Goal: Complete application form: Complete application form

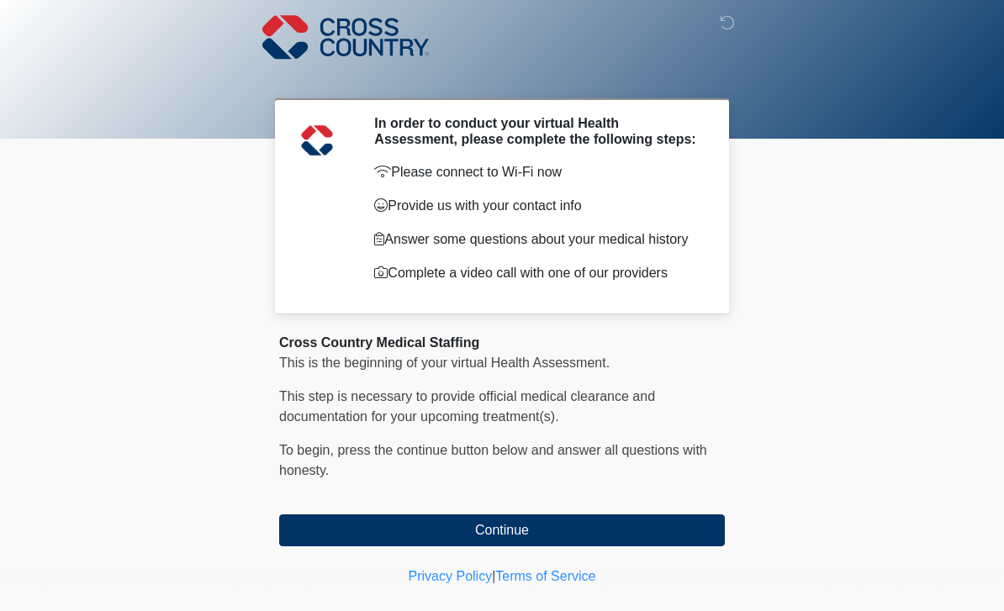
scroll to position [33, 0]
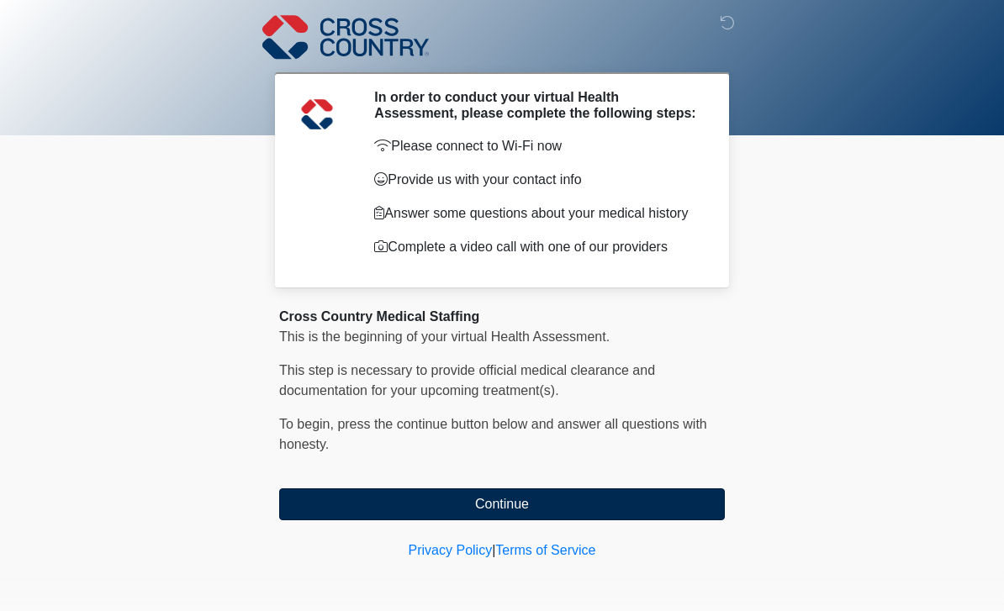
click at [493, 502] on button "Continue" at bounding box center [502, 504] width 446 height 32
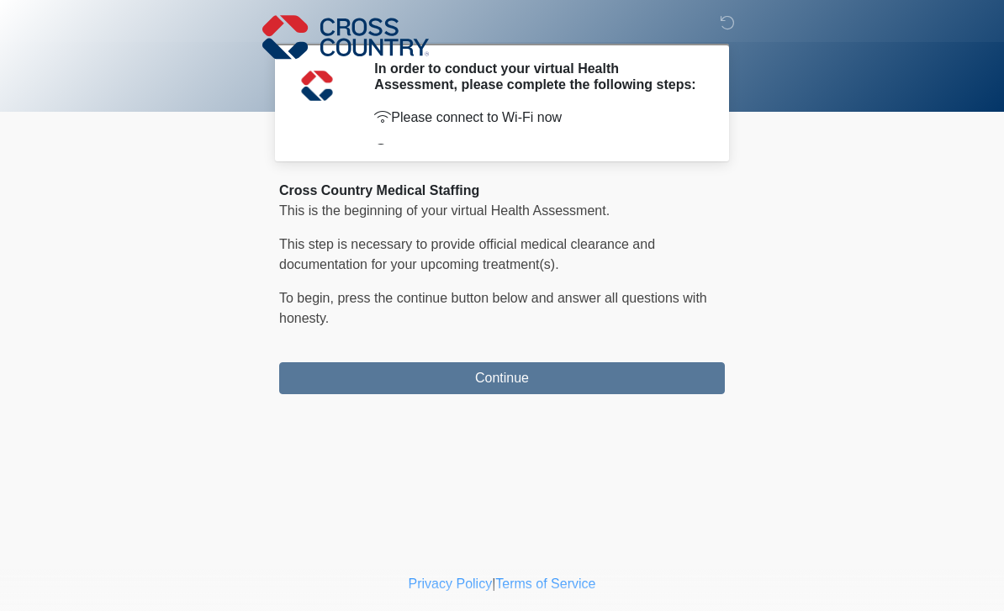
scroll to position [0, 0]
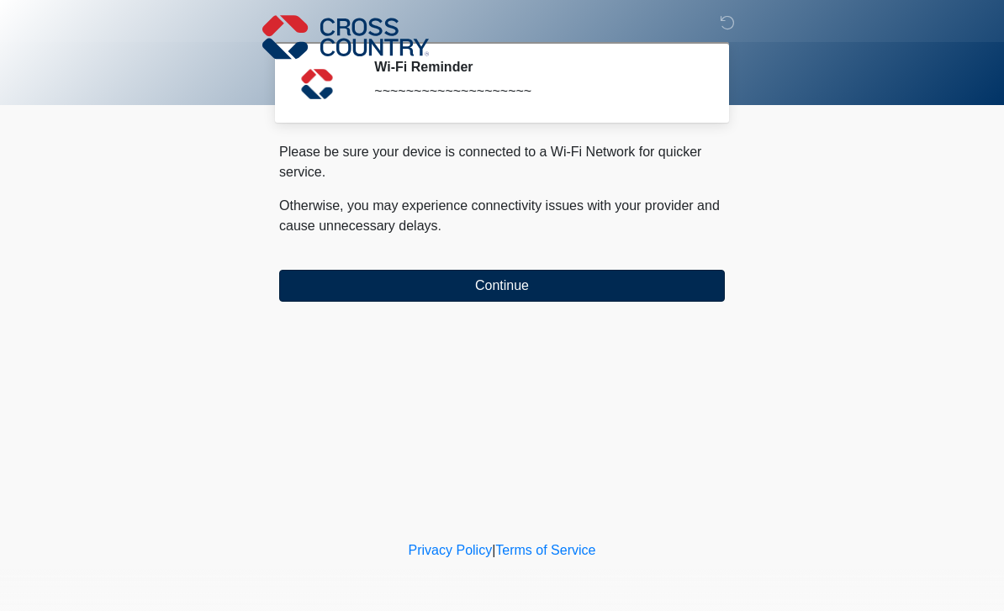
click at [502, 282] on button "Continue" at bounding box center [502, 286] width 446 height 32
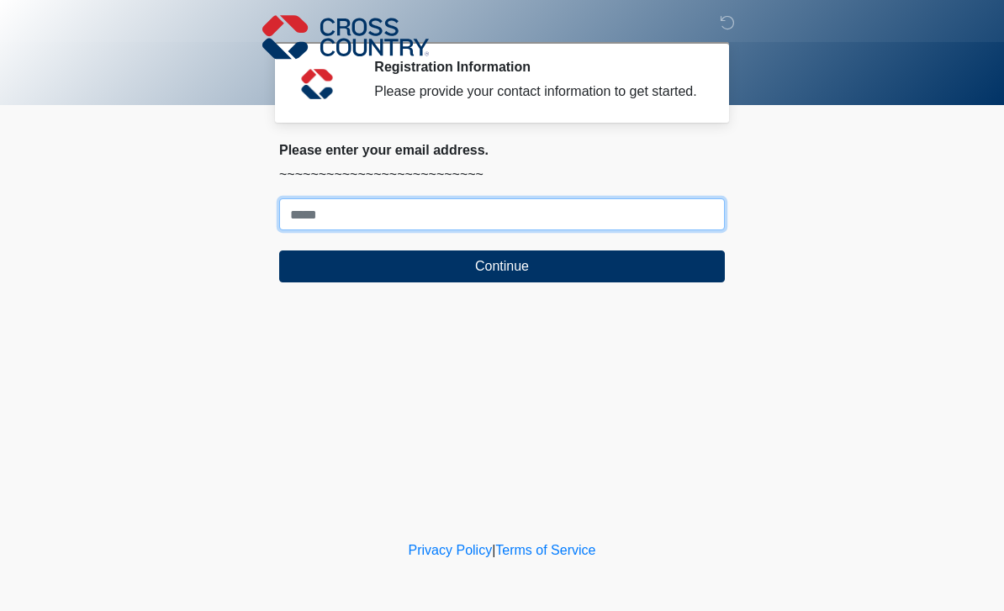
click at [445, 216] on input "Where should we email your response?" at bounding box center [502, 214] width 446 height 32
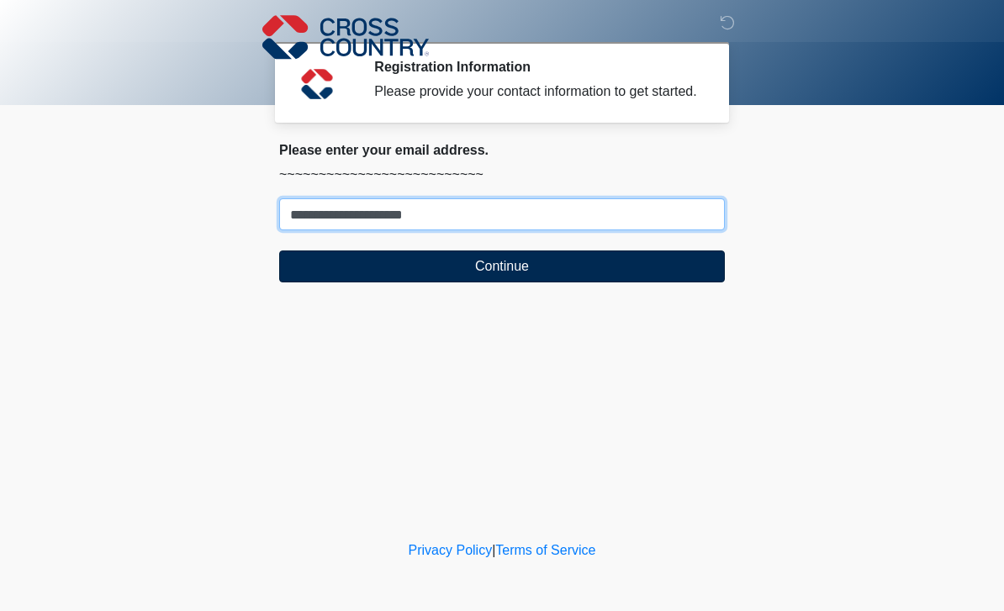
type input "**********"
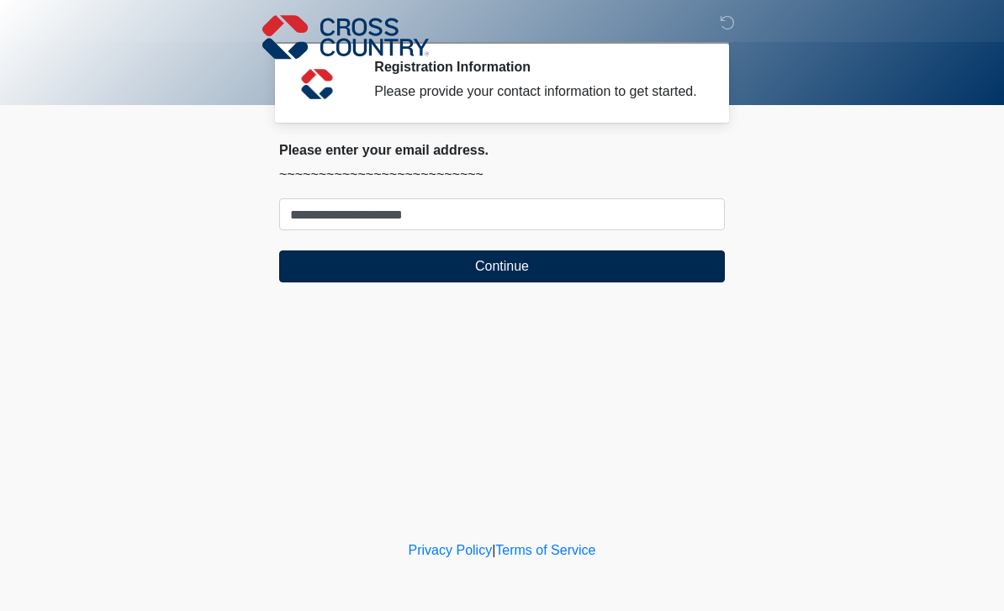
click at [338, 282] on button "Continue" at bounding box center [502, 267] width 446 height 32
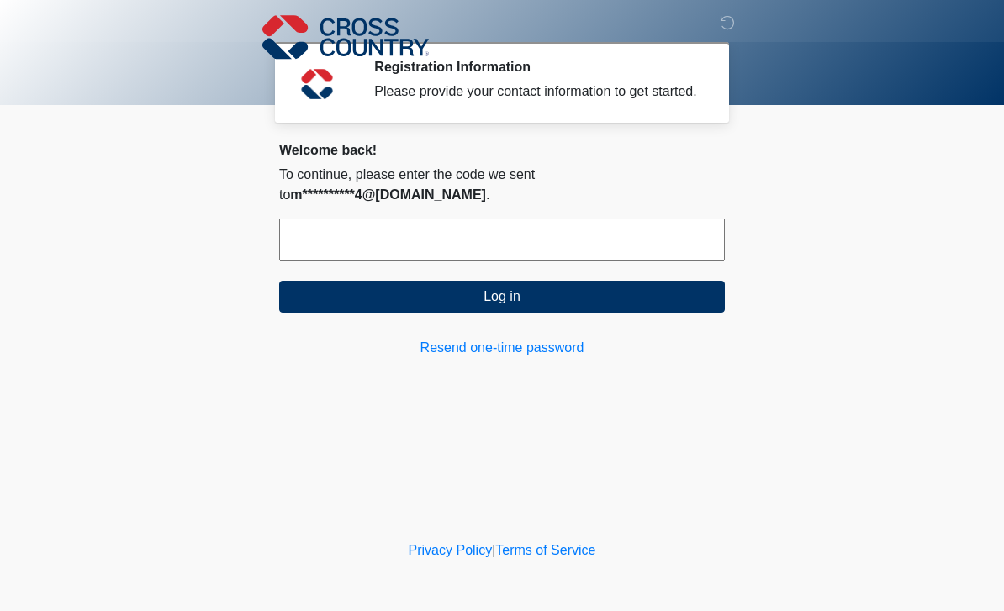
drag, startPoint x: 382, startPoint y: 266, endPoint x: 382, endPoint y: 254, distance: 11.8
click at [382, 261] on input "text" at bounding box center [502, 240] width 446 height 42
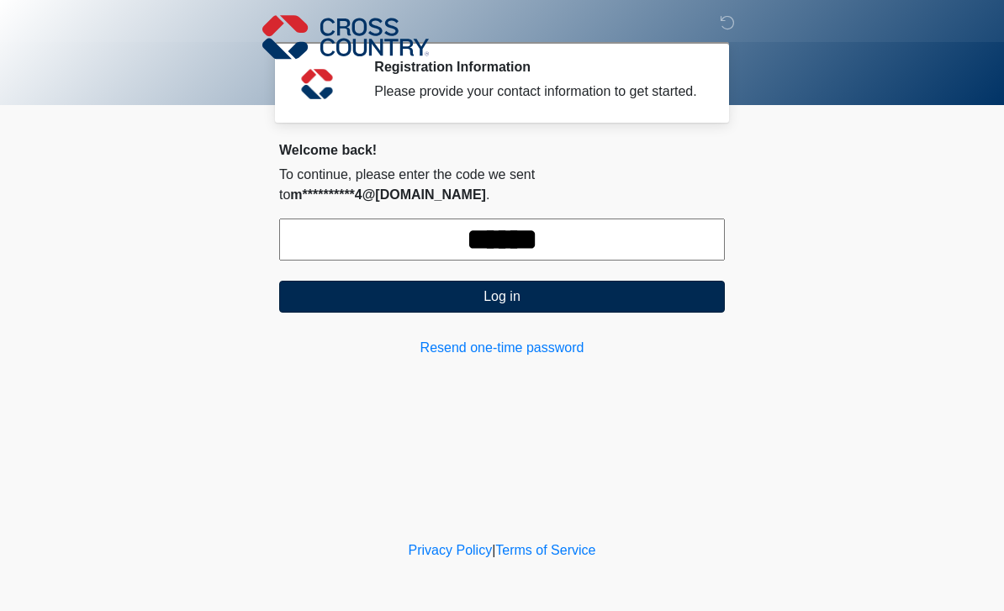
type input "******"
click at [493, 313] on button "Log in" at bounding box center [502, 297] width 446 height 32
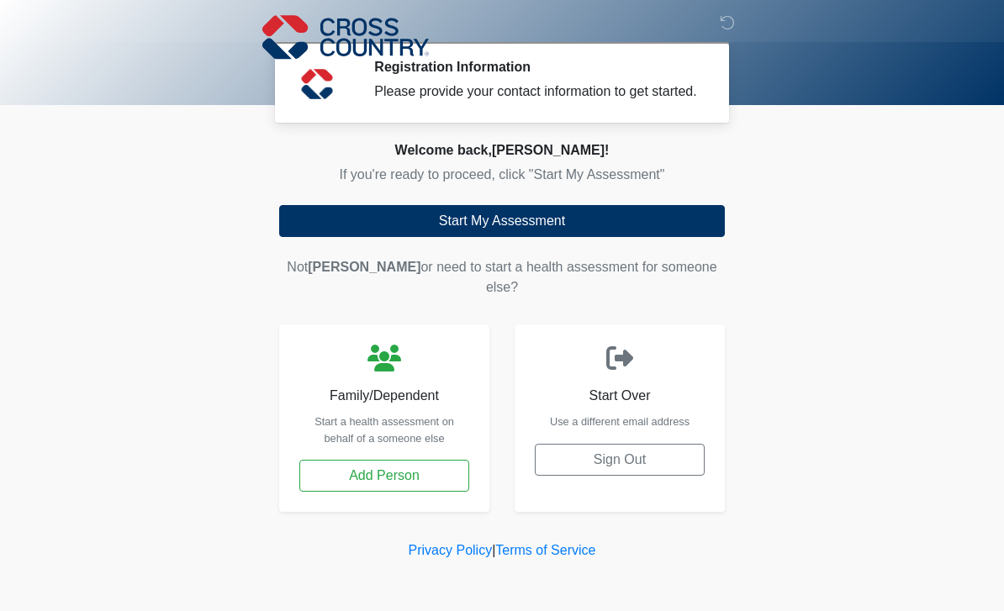
click at [526, 70] on div at bounding box center [489, 37] width 504 height 74
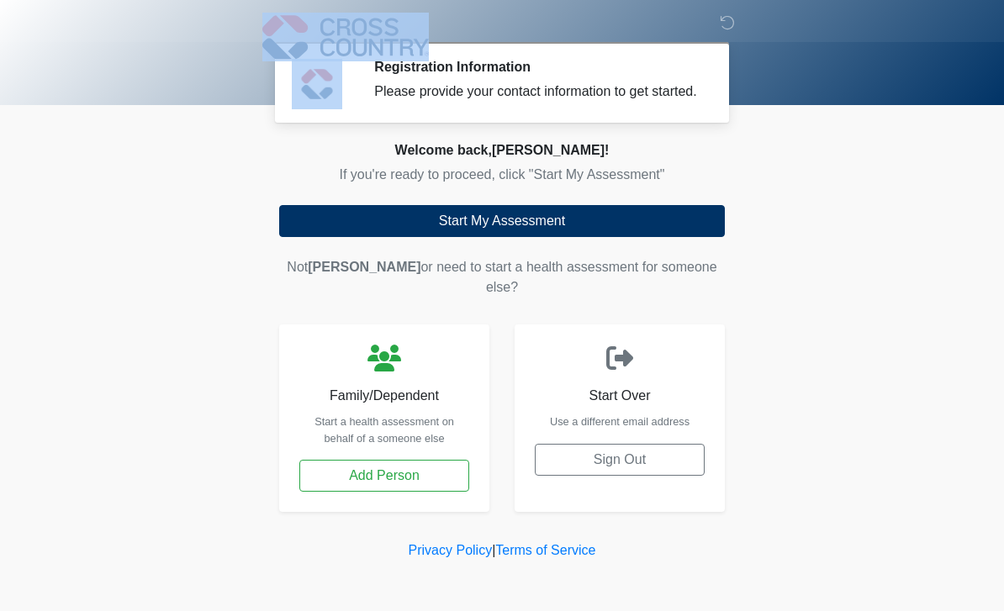
click at [526, 70] on div at bounding box center [489, 37] width 504 height 74
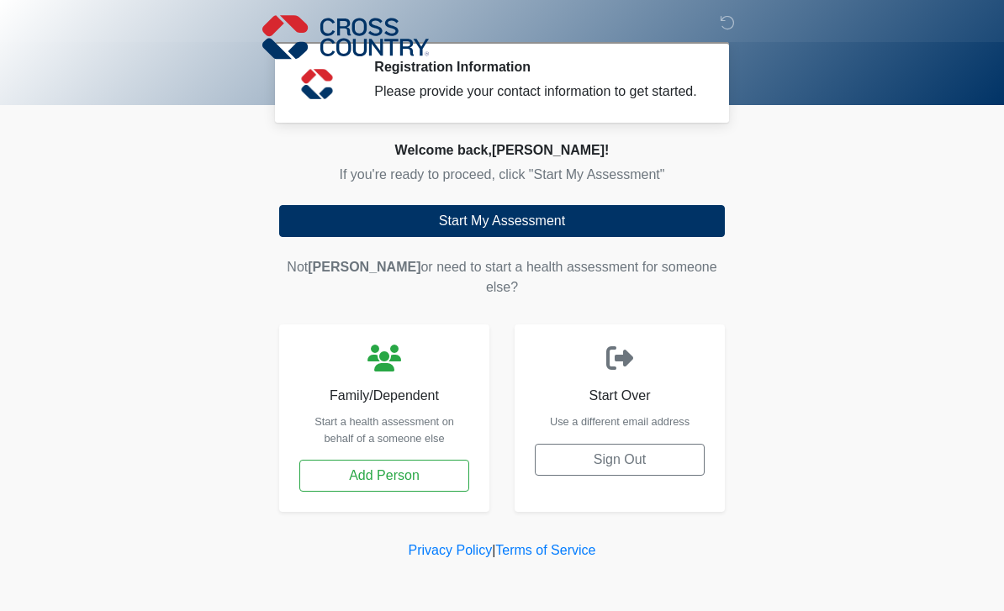
click at [477, 102] on div "Please provide your contact information to get started." at bounding box center [536, 92] width 325 height 20
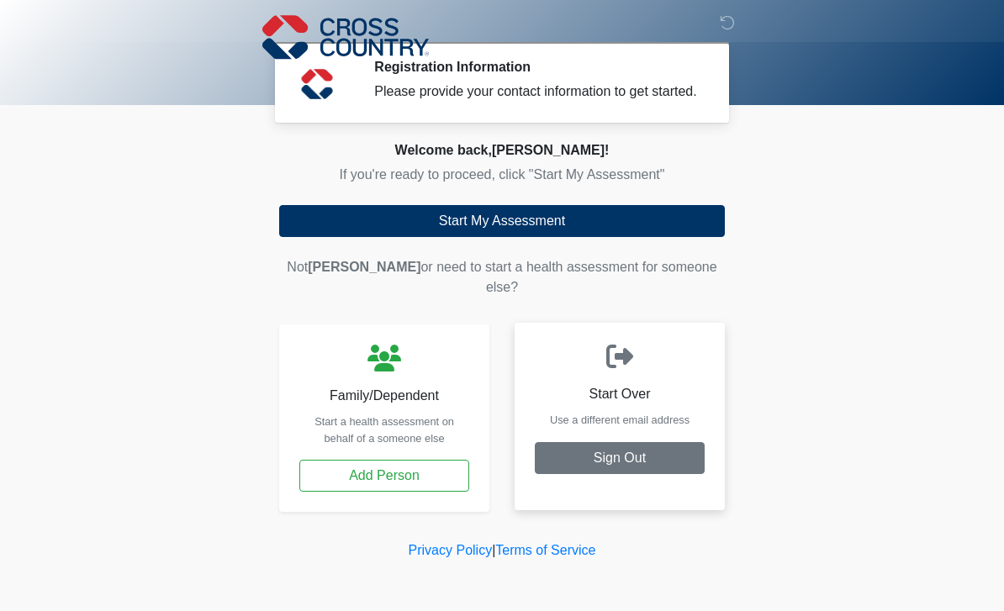
click at [594, 457] on button "Sign Out" at bounding box center [620, 458] width 170 height 32
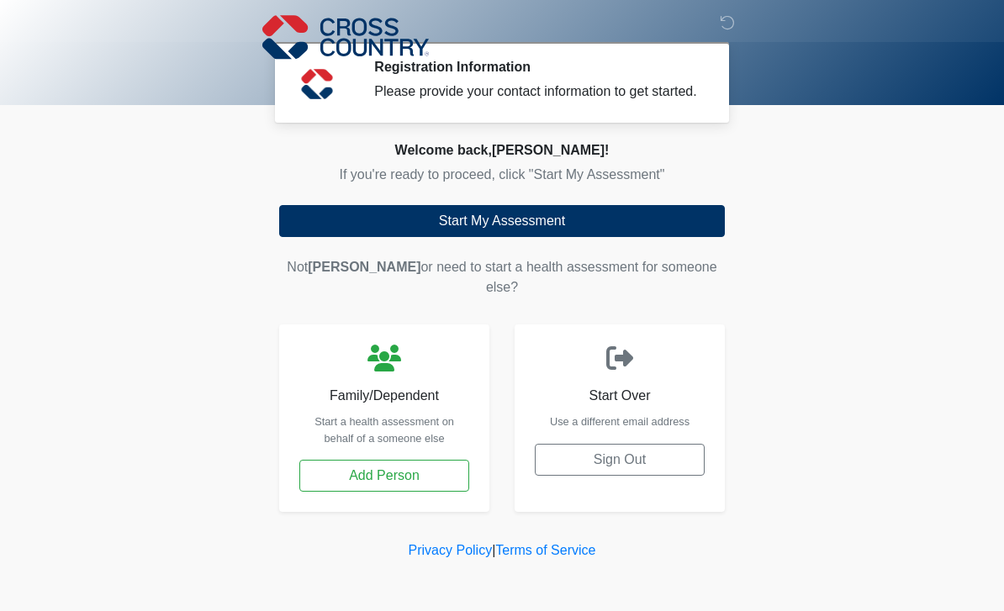
click at [372, 106] on div "Registration Information Please provide your contact information to get started…" at bounding box center [536, 82] width 351 height 47
click at [473, 156] on section "**********" at bounding box center [501, 323] width 471 height 377
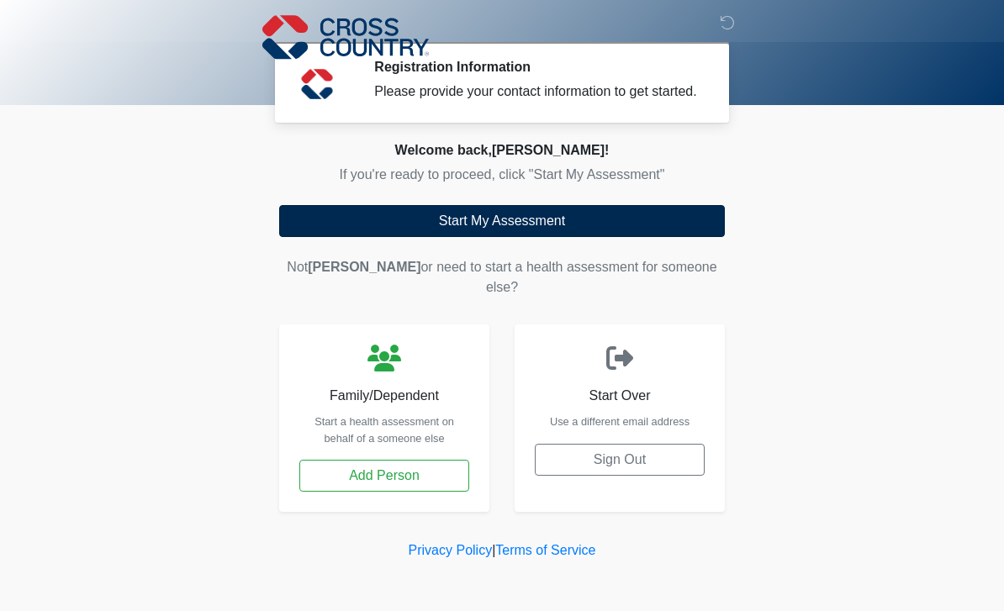
click at [488, 237] on button "Start My Assessment" at bounding box center [502, 221] width 446 height 32
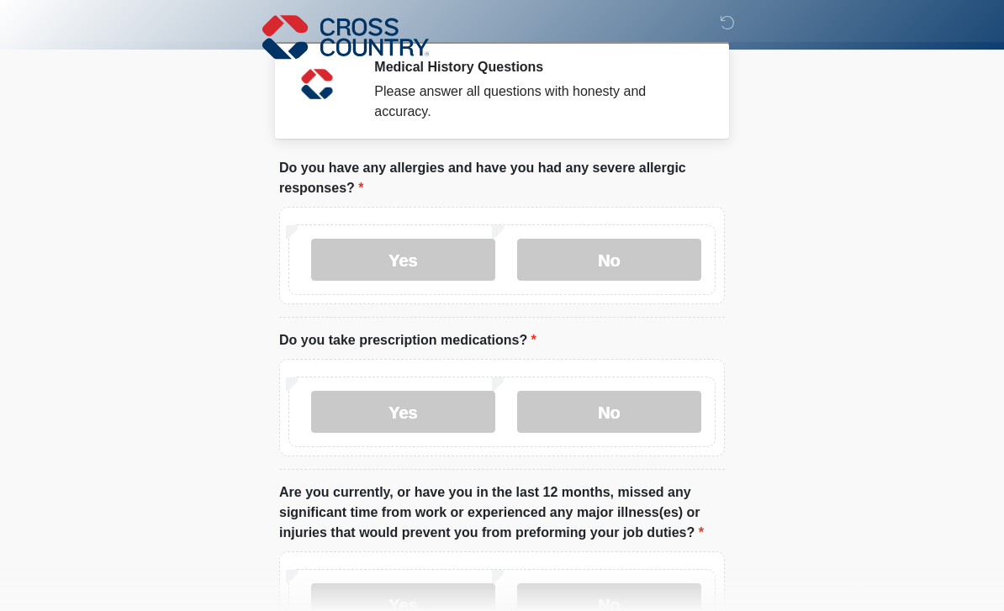
scroll to position [55, 0]
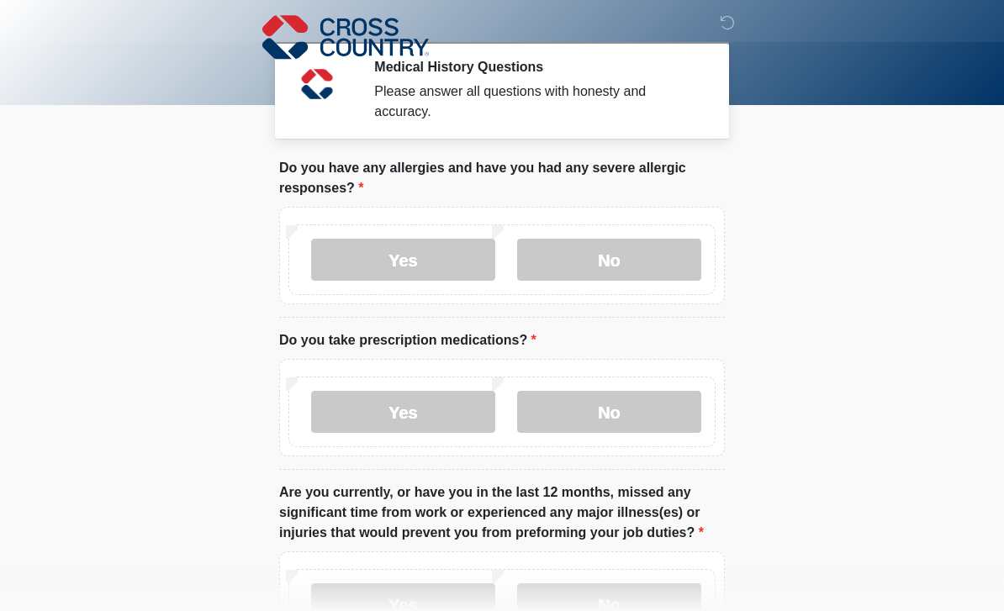
click at [725, 34] on div at bounding box center [489, 37] width 504 height 74
click at [602, 258] on label "No" at bounding box center [609, 260] width 184 height 42
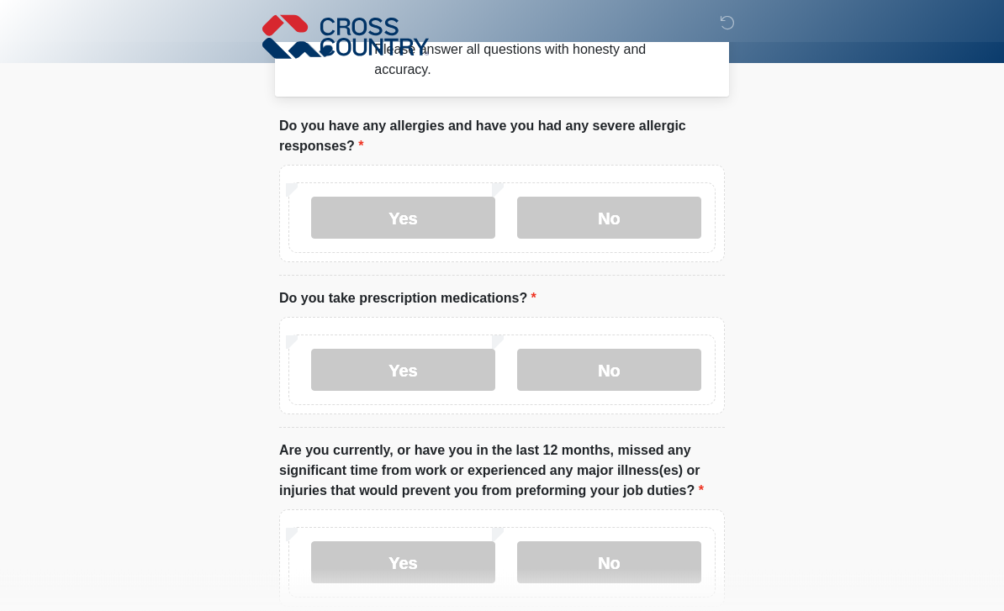
scroll to position [42, 0]
click at [567, 368] on label "No" at bounding box center [609, 370] width 184 height 42
click at [565, 376] on label "No" at bounding box center [609, 370] width 184 height 42
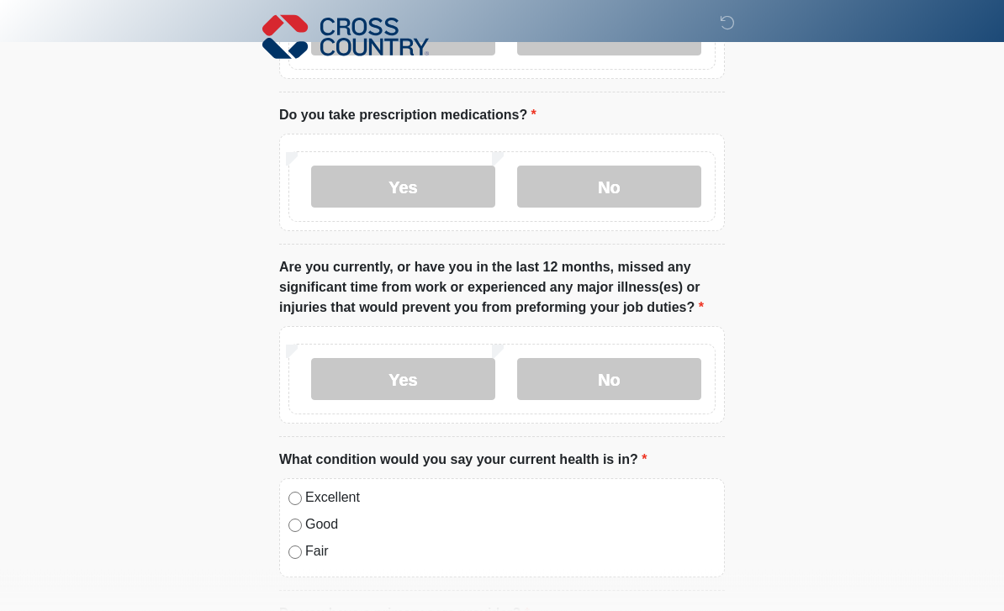
scroll to position [225, 0]
click at [631, 389] on label "No" at bounding box center [609, 379] width 184 height 42
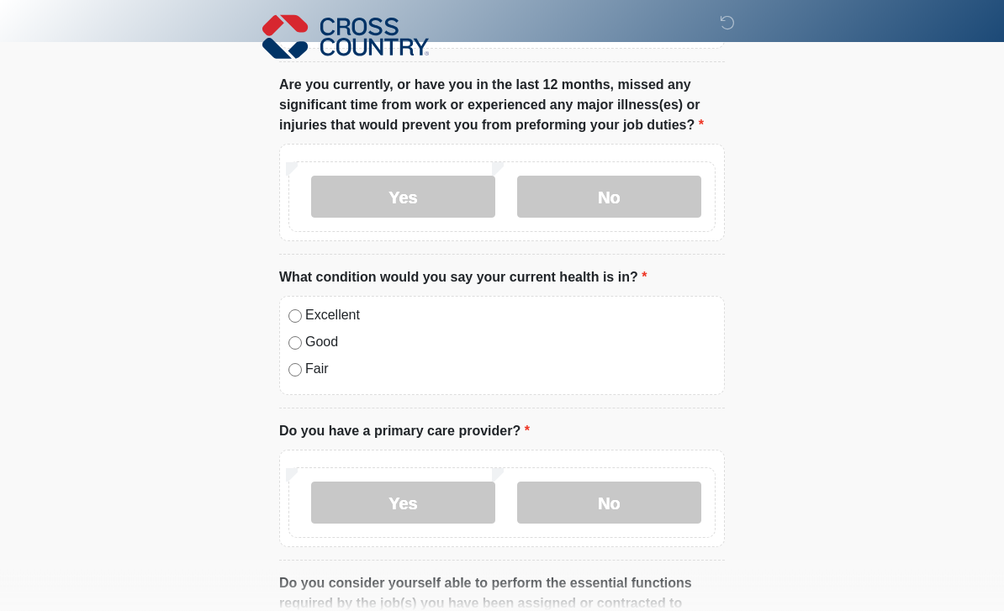
scroll to position [408, 0]
click at [325, 319] on label "Excellent" at bounding box center [510, 315] width 410 height 20
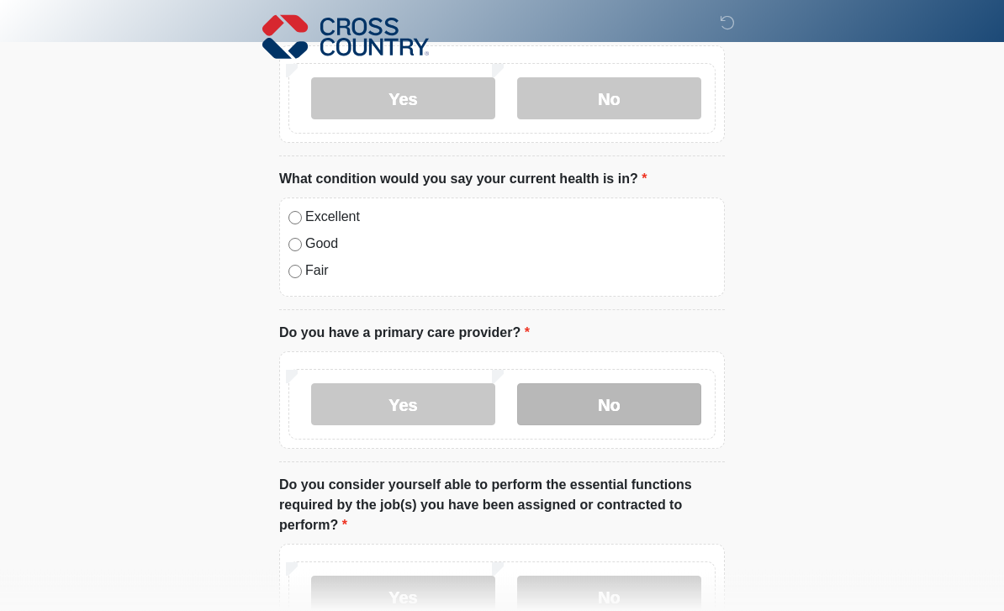
click at [598, 416] on label "No" at bounding box center [609, 405] width 184 height 42
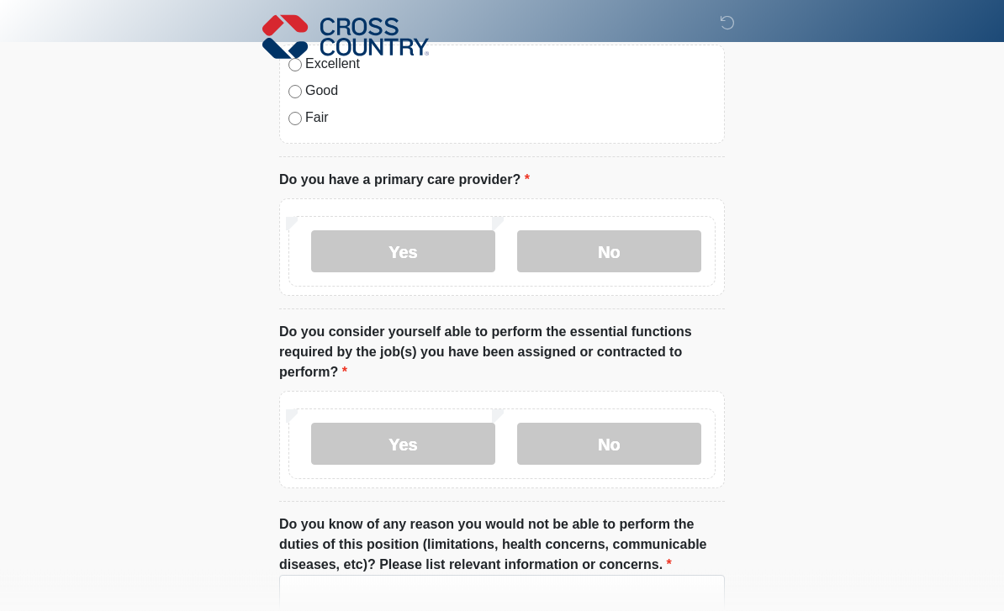
scroll to position [661, 0]
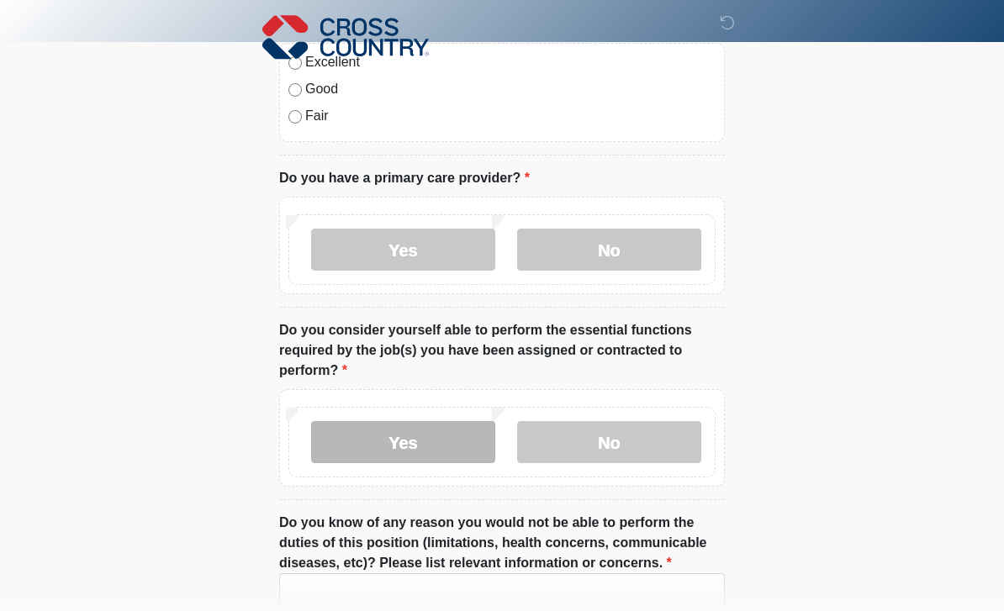
click at [405, 442] on label "Yes" at bounding box center [403, 442] width 184 height 42
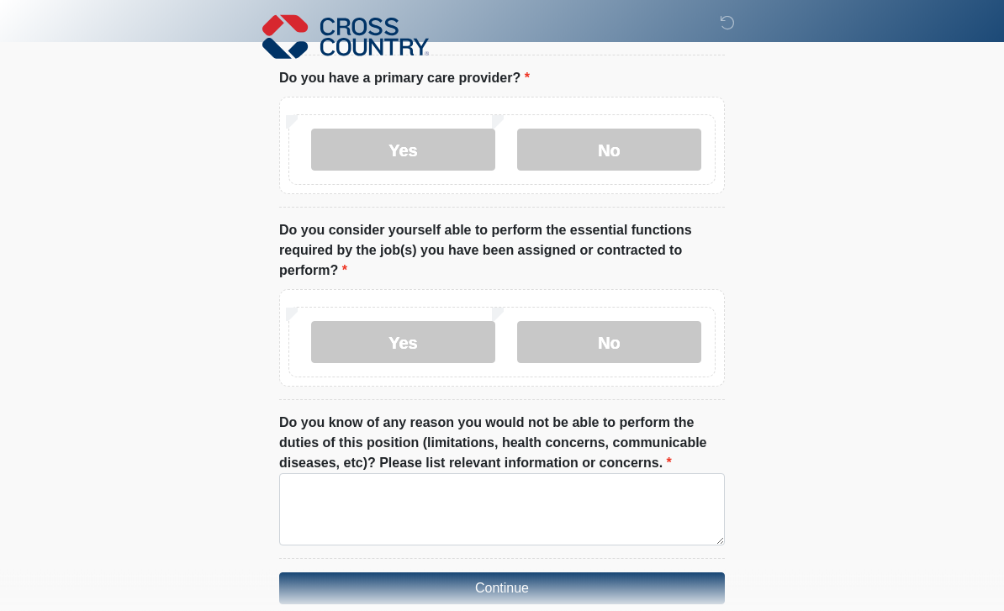
scroll to position [789, 0]
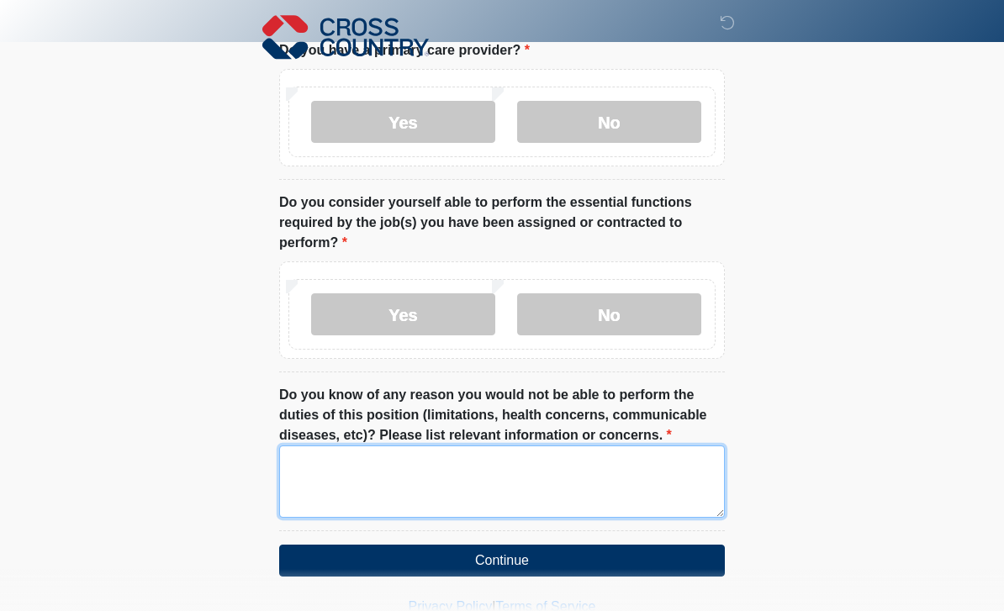
click at [436, 475] on textarea "Do you know of any reason you would not be able to perform the duties of this p…" at bounding box center [502, 482] width 446 height 72
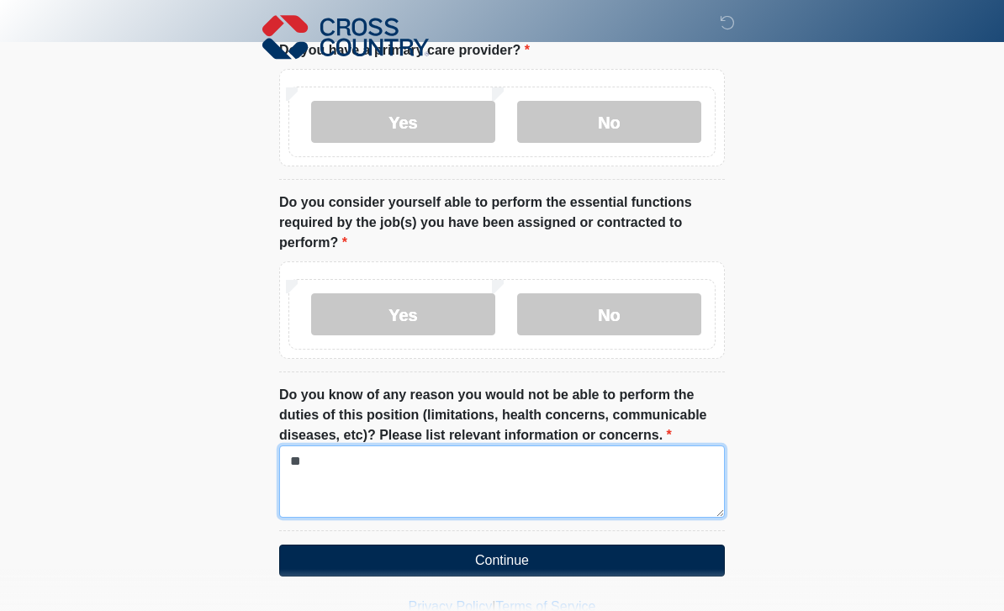
type textarea "**"
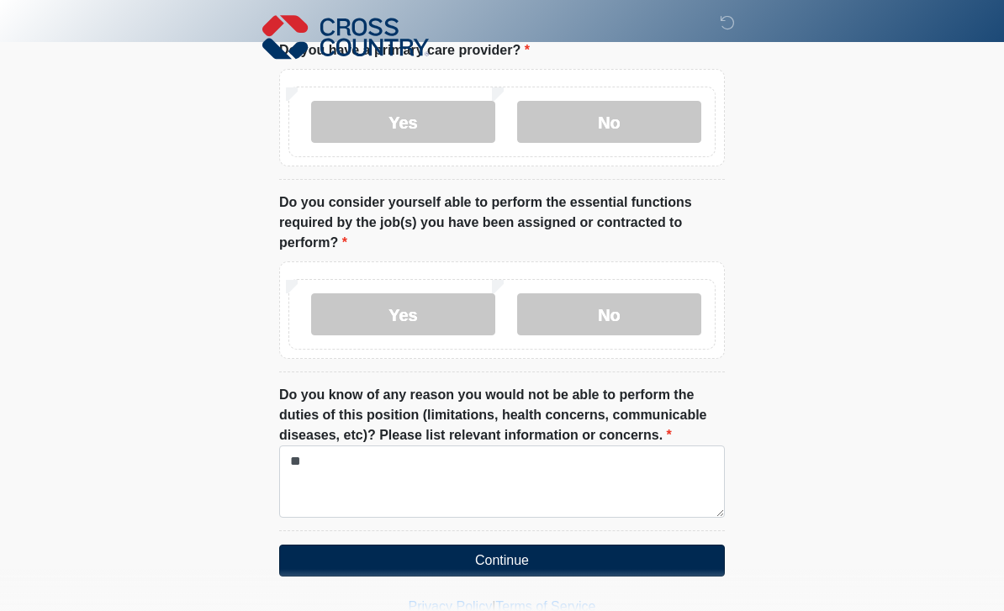
click at [419, 565] on button "Continue" at bounding box center [502, 561] width 446 height 32
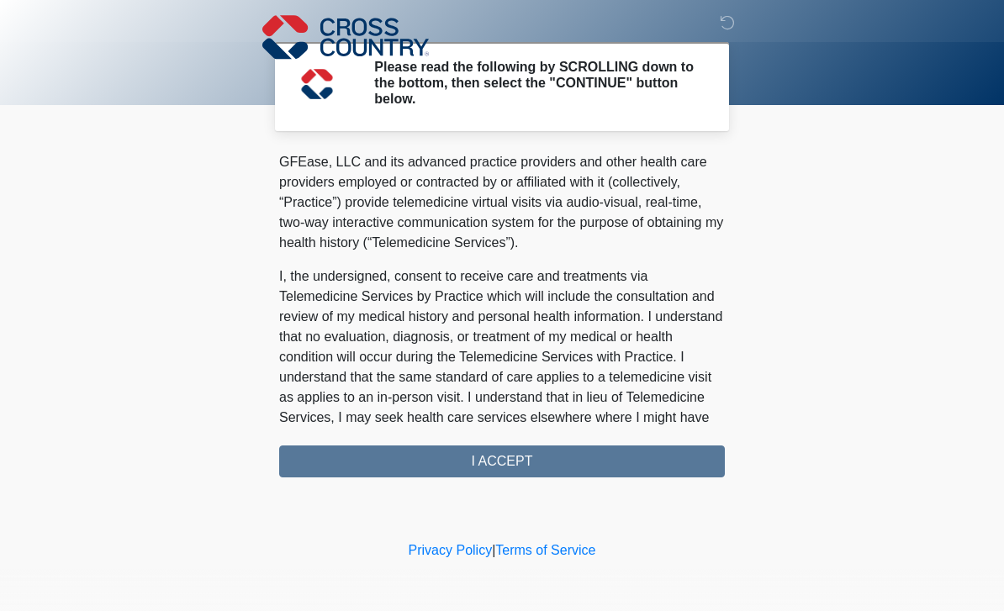
scroll to position [27, 0]
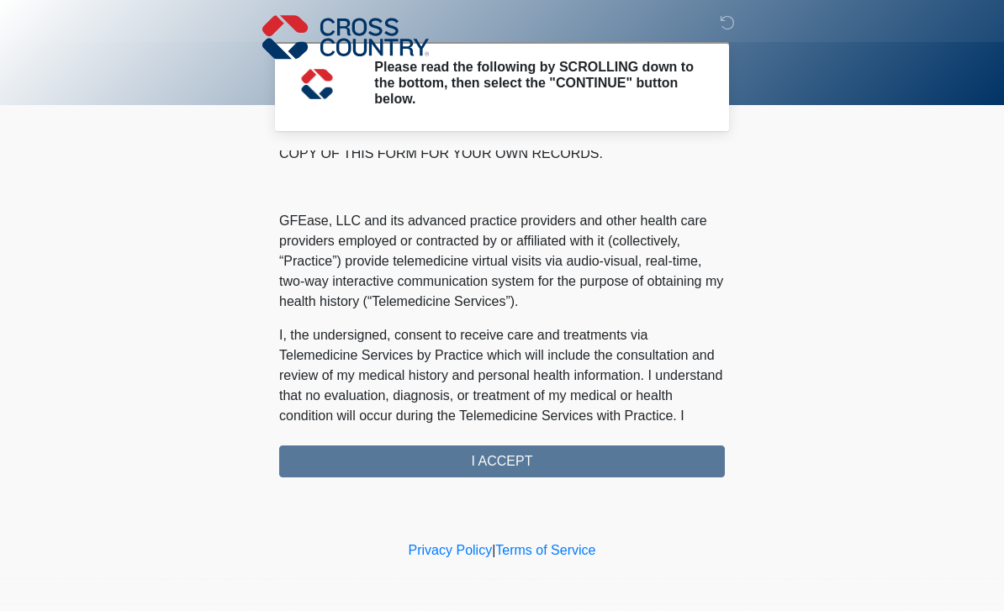
click at [288, 38] on img at bounding box center [345, 37] width 166 height 49
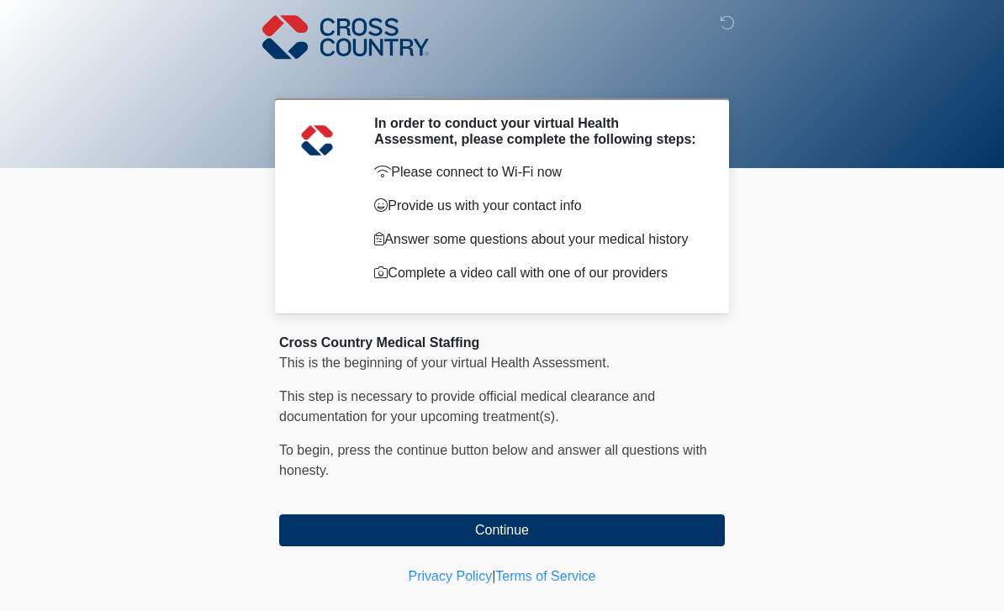
scroll to position [33, 0]
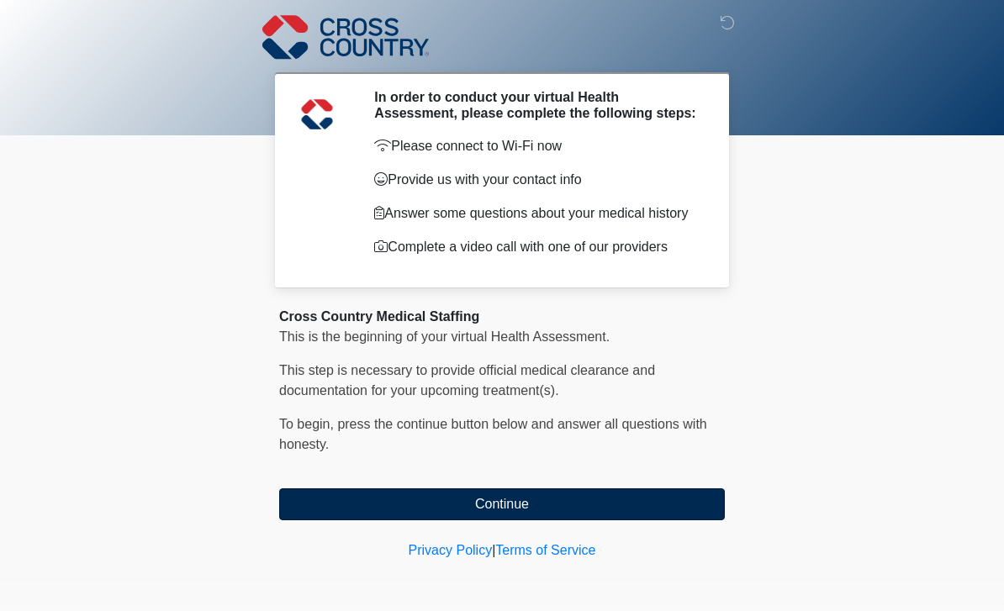
click at [558, 518] on button "Continue" at bounding box center [502, 504] width 446 height 32
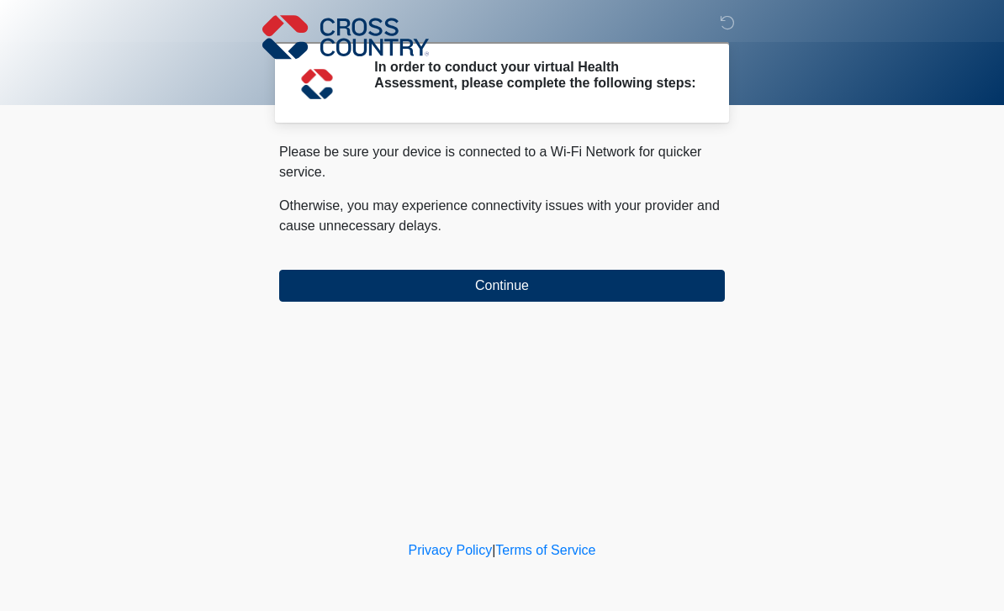
scroll to position [0, 0]
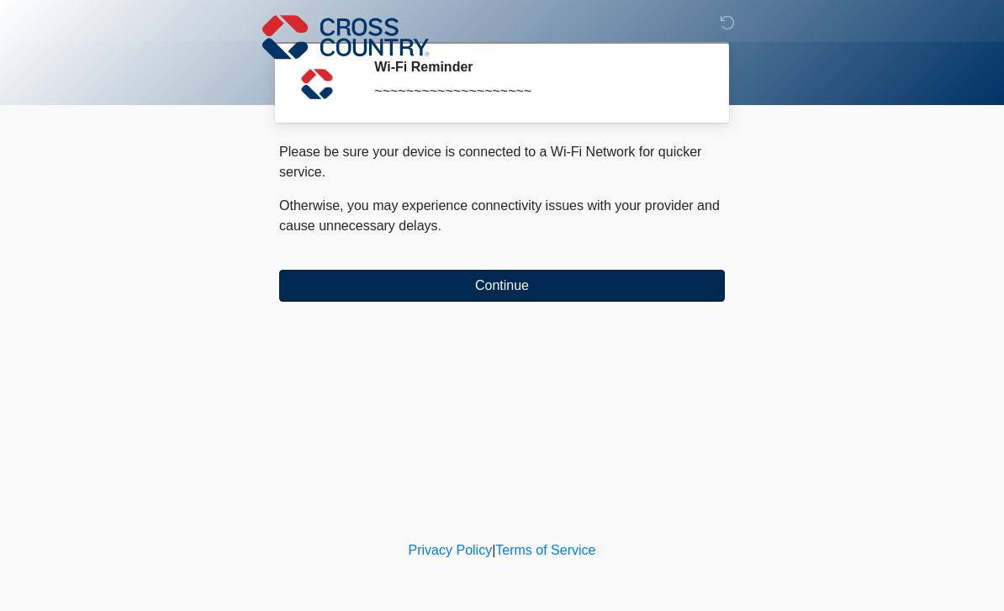
click at [505, 286] on button "Continue" at bounding box center [502, 286] width 446 height 32
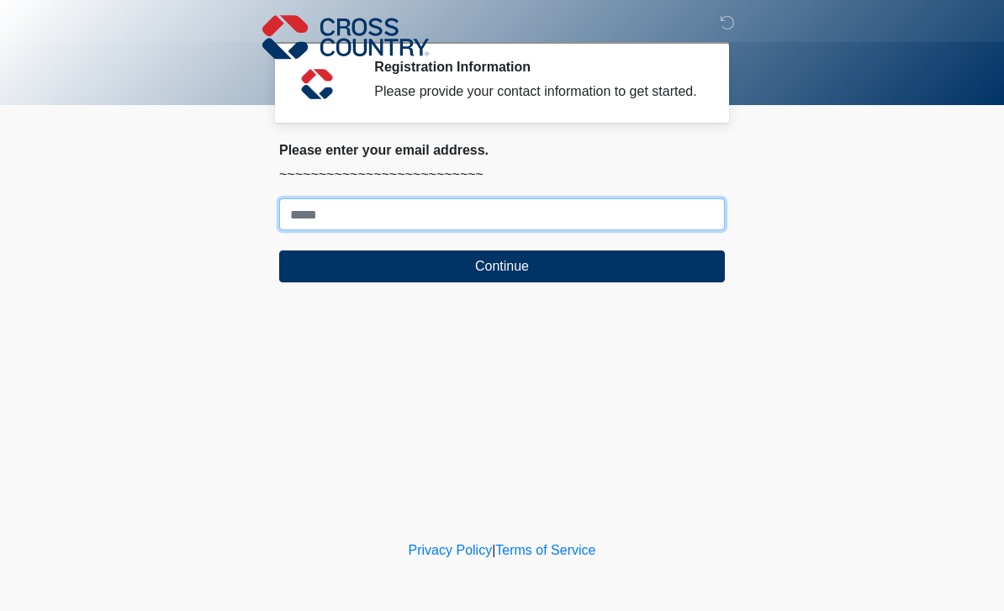
click at [466, 230] on input "Where should we email your response?" at bounding box center [502, 214] width 446 height 32
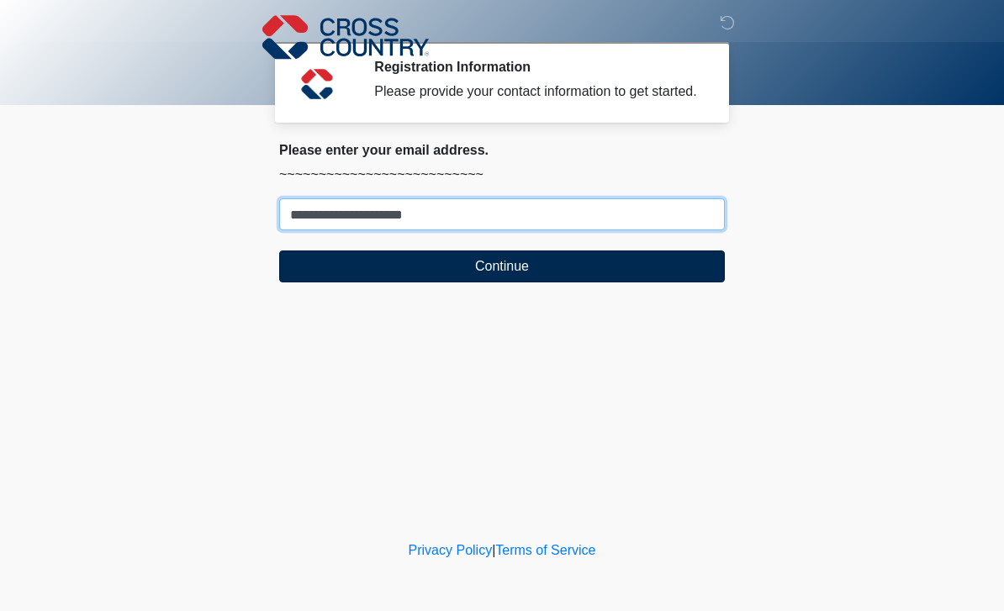
type input "**********"
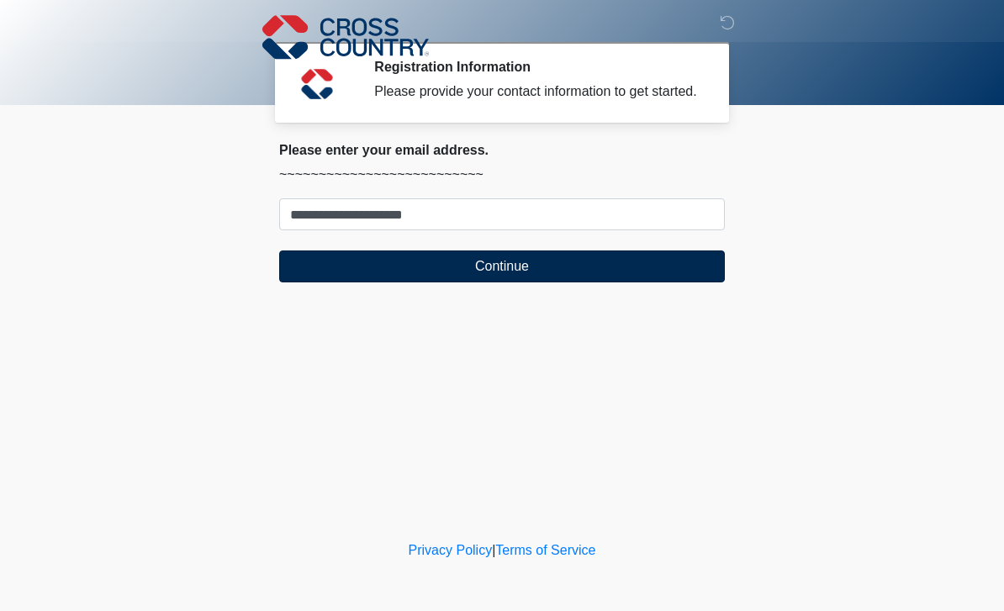
click at [330, 282] on button "Continue" at bounding box center [502, 267] width 446 height 32
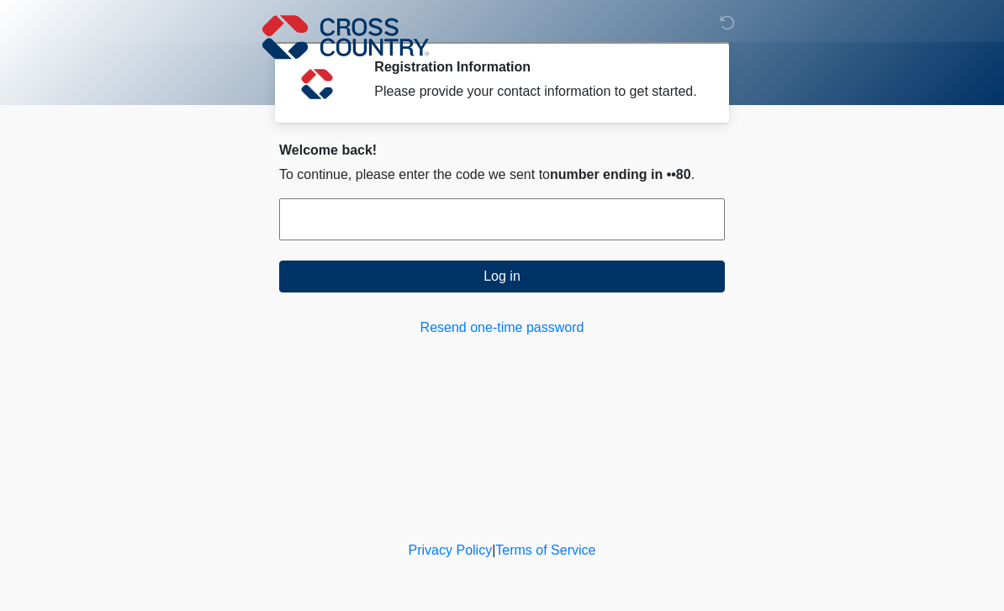
click at [489, 227] on input "text" at bounding box center [502, 219] width 446 height 42
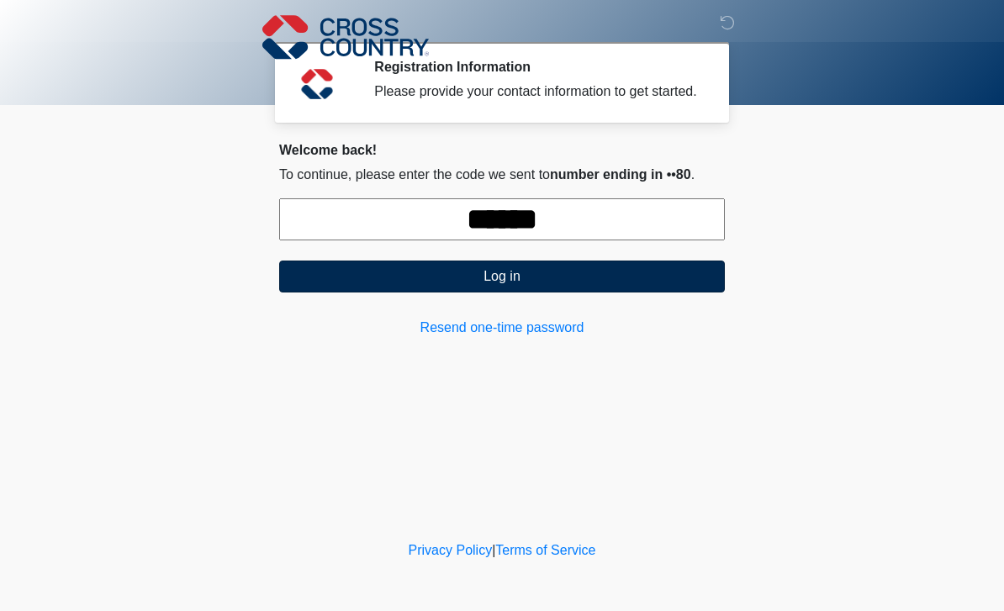
type input "******"
click at [462, 293] on button "Log in" at bounding box center [502, 277] width 446 height 32
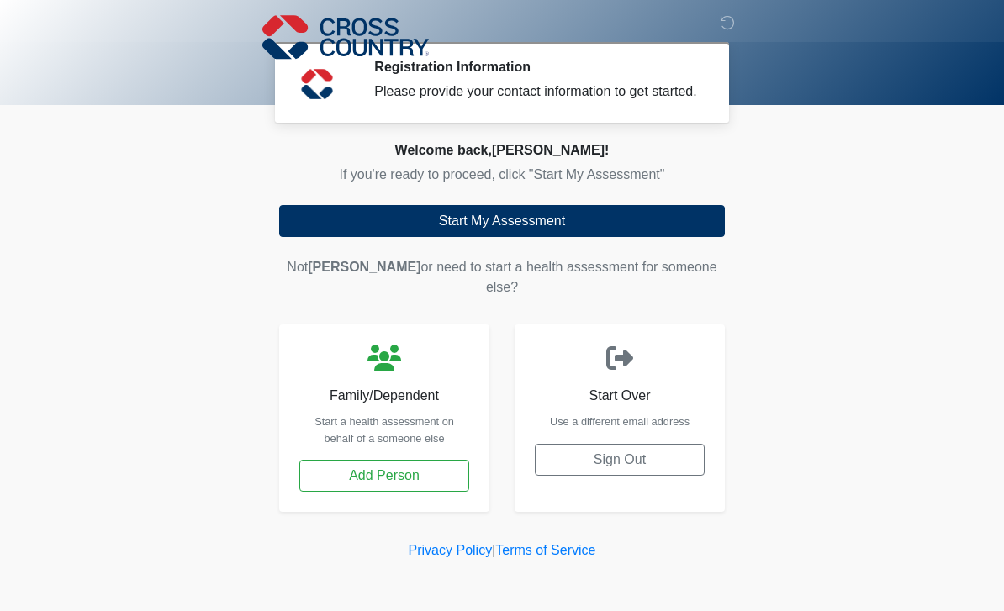
click at [504, 158] on h2 "Welcome back, Zenaida !" at bounding box center [502, 150] width 446 height 16
click at [452, 75] on div "Registration Information Please provide your contact information to get started." at bounding box center [536, 82] width 325 height 47
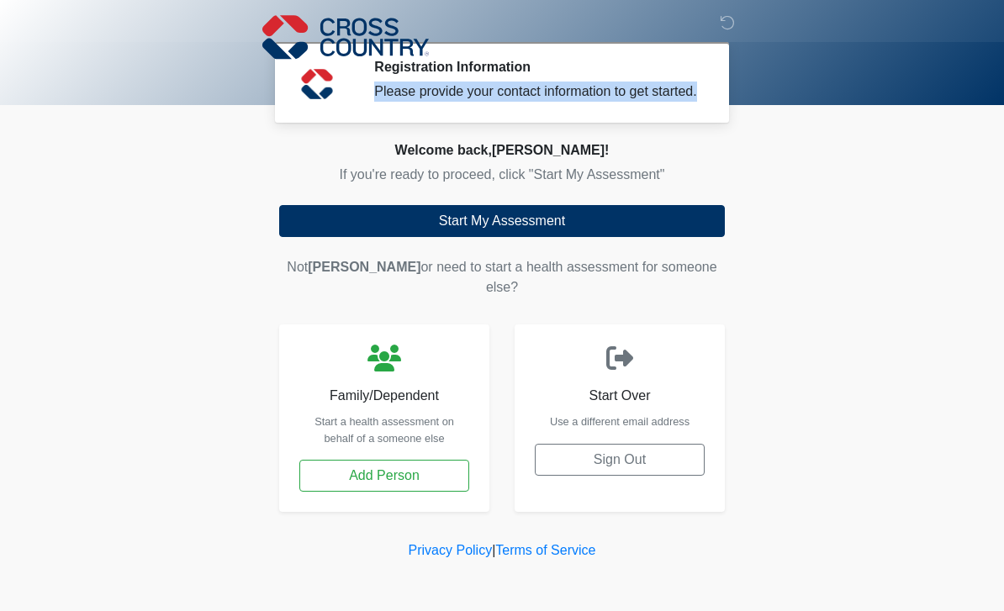
click at [452, 75] on div "Registration Information Please provide your contact information to get started." at bounding box center [536, 82] width 325 height 47
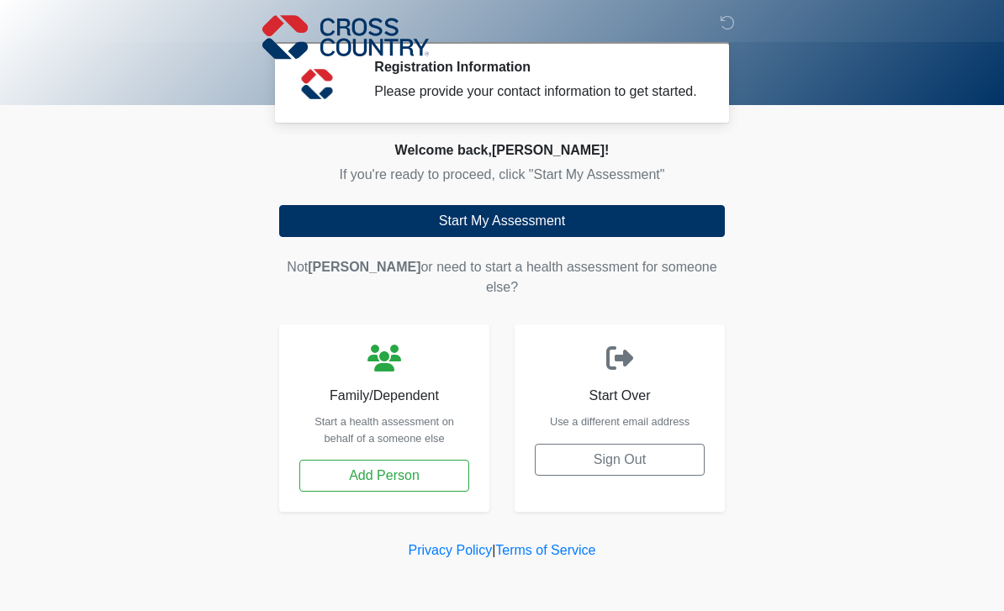
click at [338, 274] on span "Zenaida" at bounding box center [364, 267] width 113 height 14
click at [346, 274] on span "Zenaida" at bounding box center [364, 267] width 113 height 14
click at [430, 556] on link "Privacy Policy" at bounding box center [451, 550] width 84 height 14
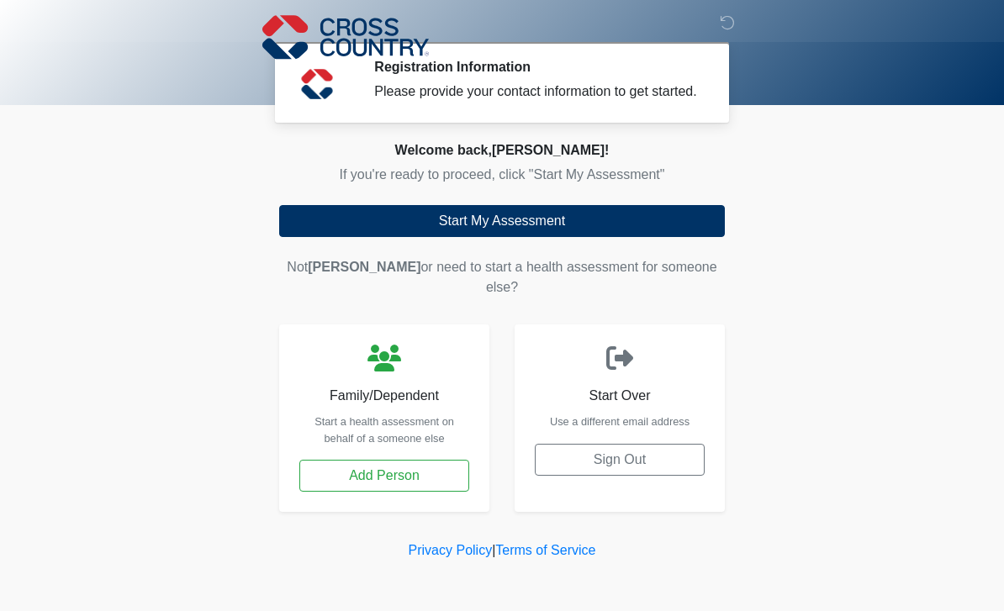
click at [499, 158] on h2 "Welcome back, Zenaida !" at bounding box center [502, 150] width 446 height 16
